Goal: Check status: Check status

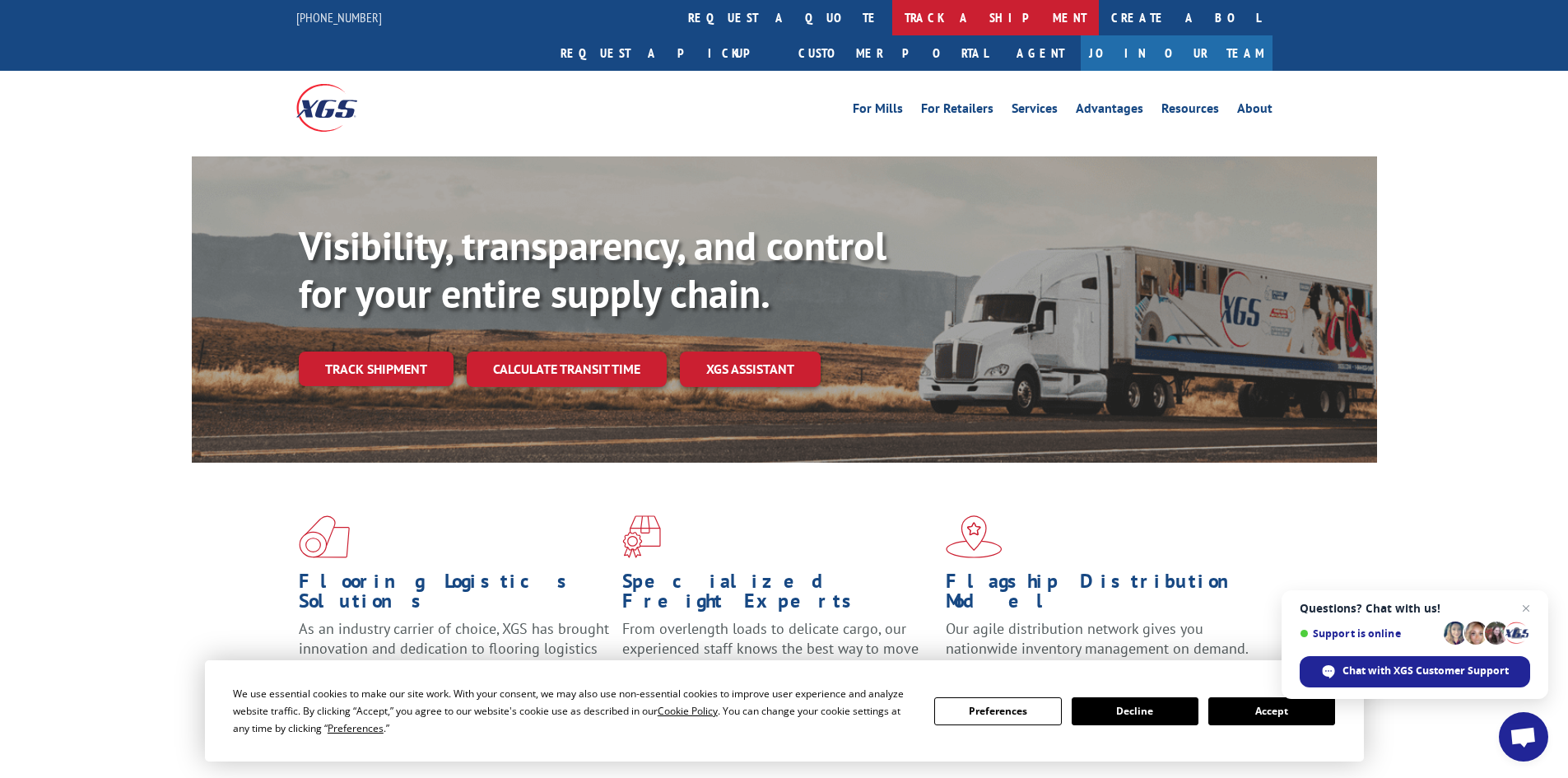
click at [893, 16] on link "track a shipment" at bounding box center [996, 18] width 207 height 36
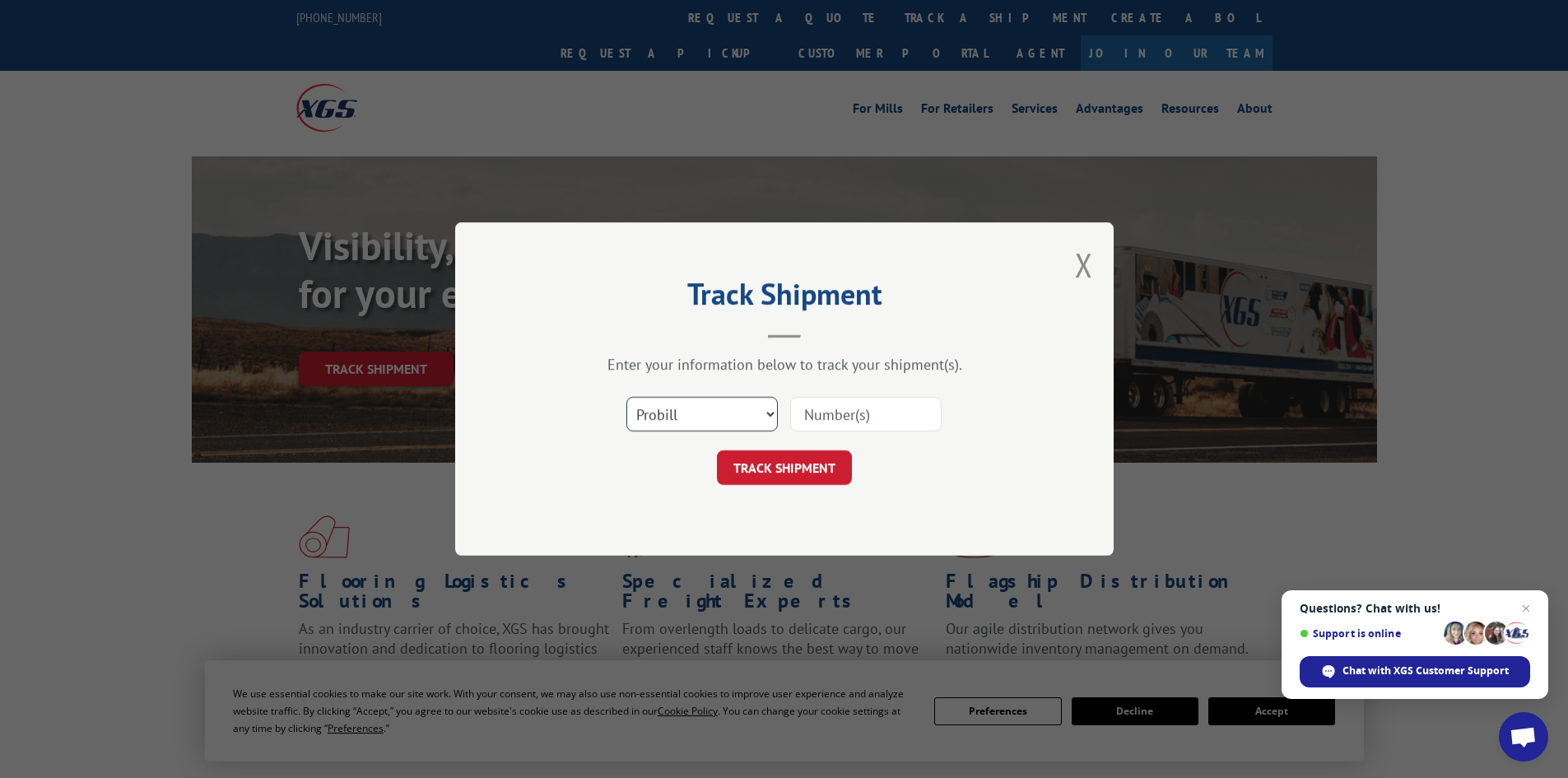
click at [765, 416] on select "Select category... Probill BOL PO" at bounding box center [702, 414] width 152 height 35
select select "bol"
click at [626, 397] on select "Select category... Probill BOL PO" at bounding box center [702, 414] width 152 height 35
click at [840, 414] on input at bounding box center [866, 414] width 152 height 35
paste input "7066127 PR"
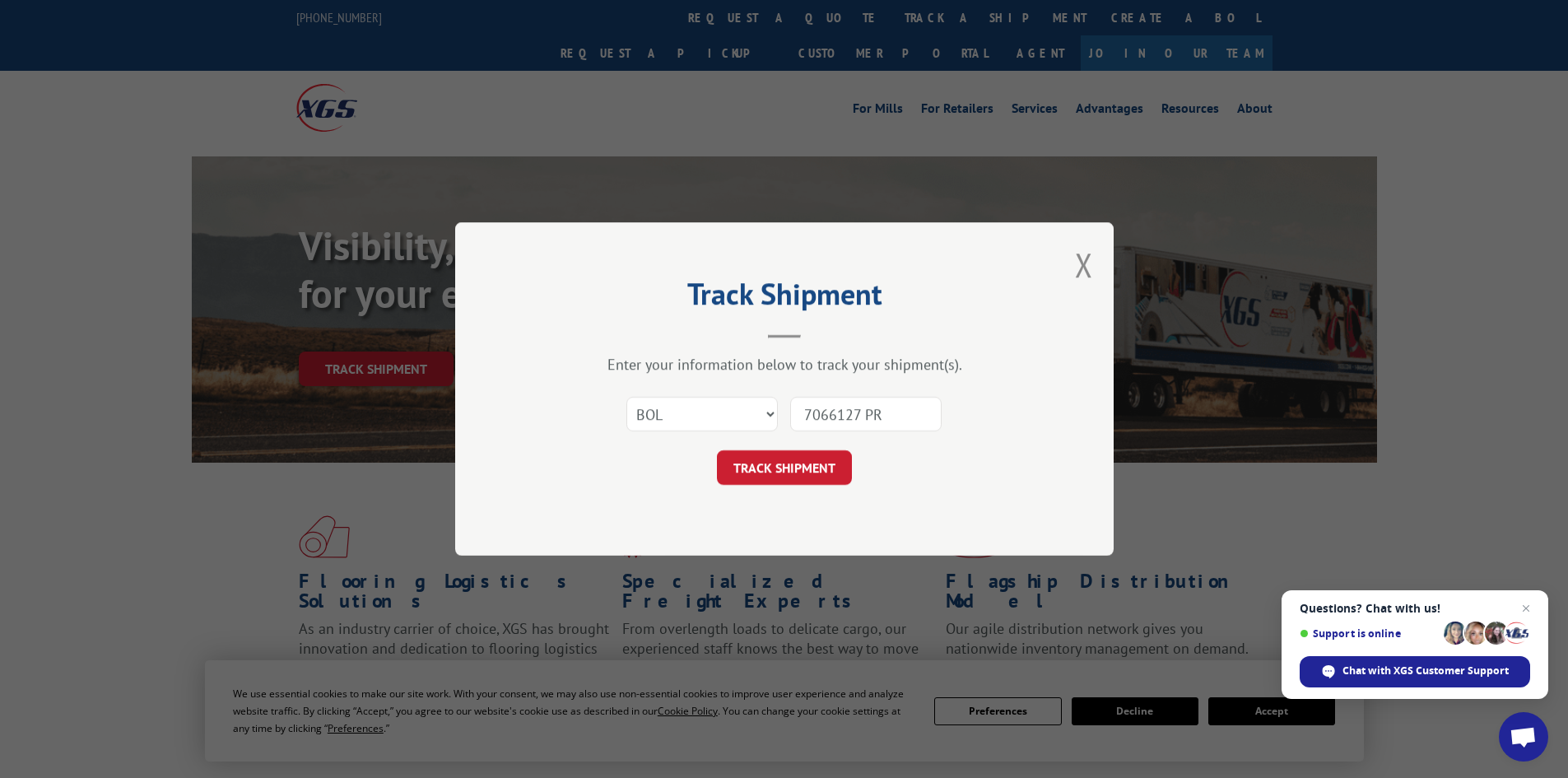
drag, startPoint x: 886, startPoint y: 416, endPoint x: 860, endPoint y: 410, distance: 26.7
click at [860, 410] on input "7066127 PR" at bounding box center [866, 414] width 152 height 35
type input "7066127"
click at [792, 460] on button "TRACK SHIPMENT" at bounding box center [784, 468] width 135 height 35
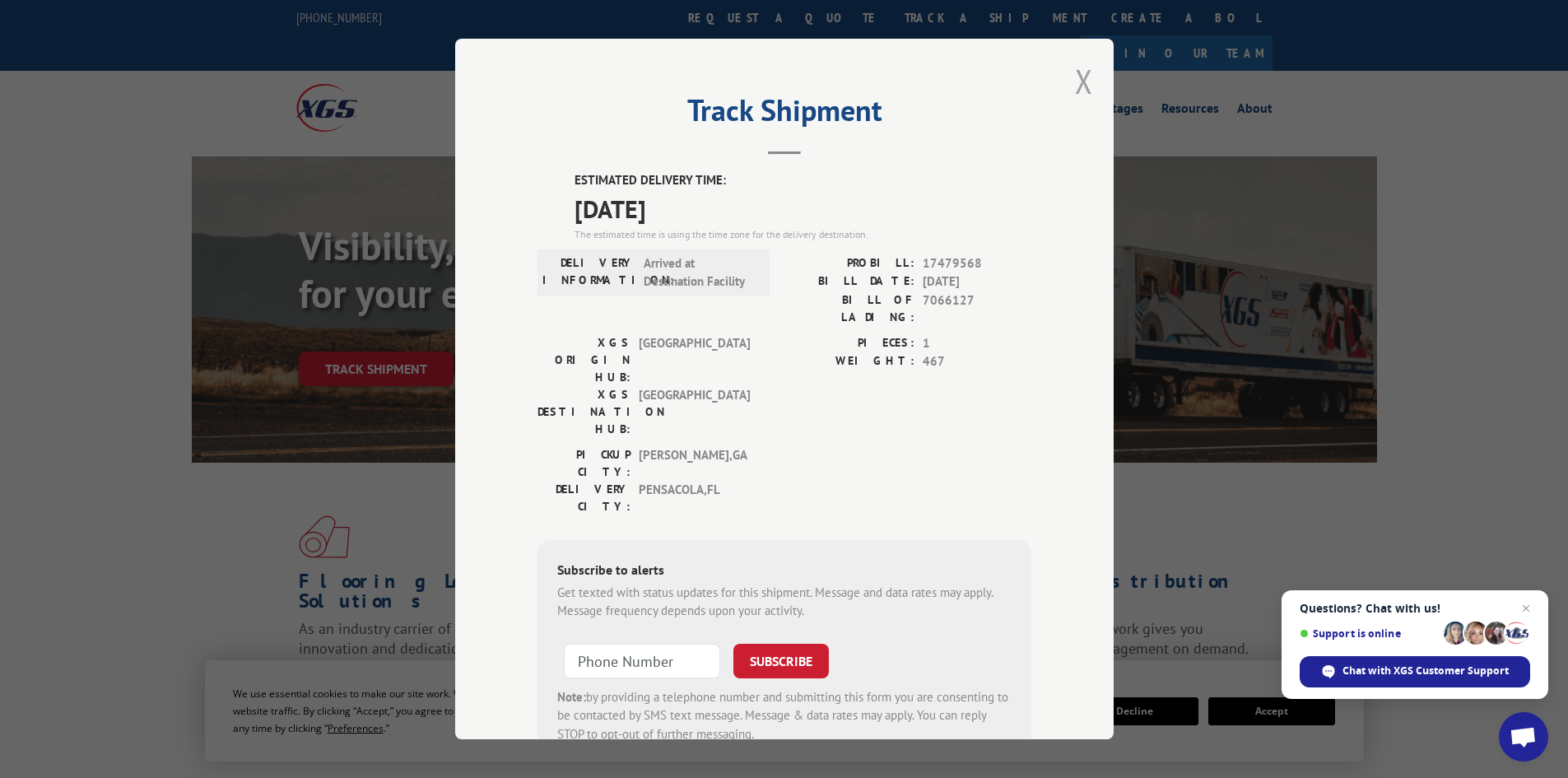
click at [1084, 95] on button "Close modal" at bounding box center [1084, 80] width 18 height 44
